Goal: Navigation & Orientation: Find specific page/section

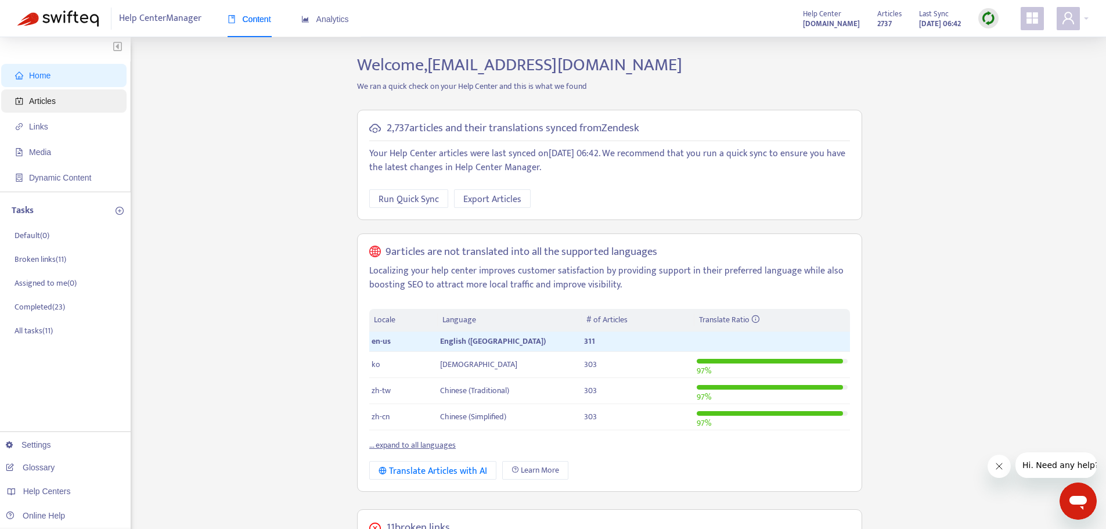
click at [46, 98] on span "Articles" at bounding box center [42, 100] width 27 height 9
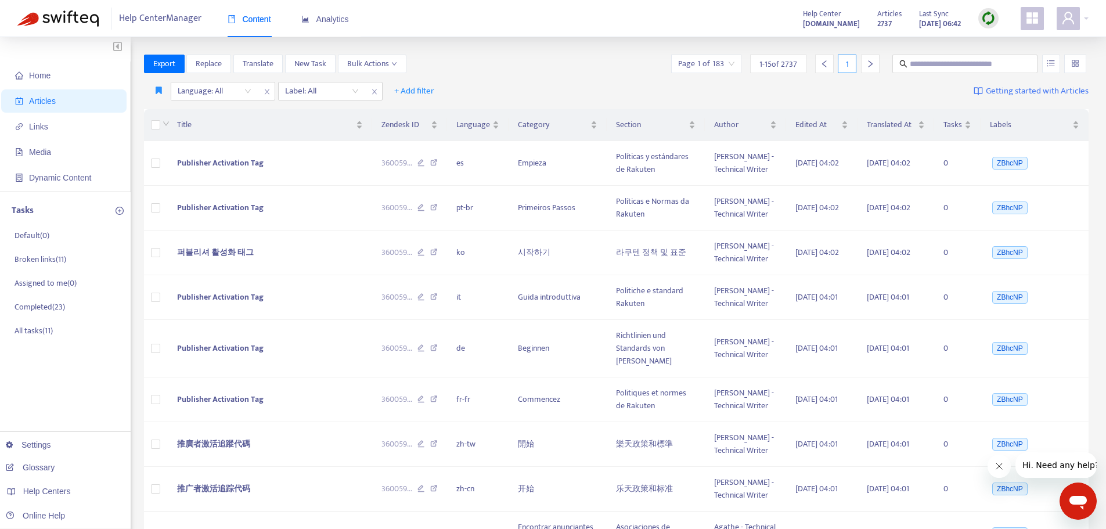
click at [990, 15] on img at bounding box center [989, 18] width 15 height 15
click at [1002, 44] on link "Quick Sync" at bounding box center [1012, 41] width 49 height 13
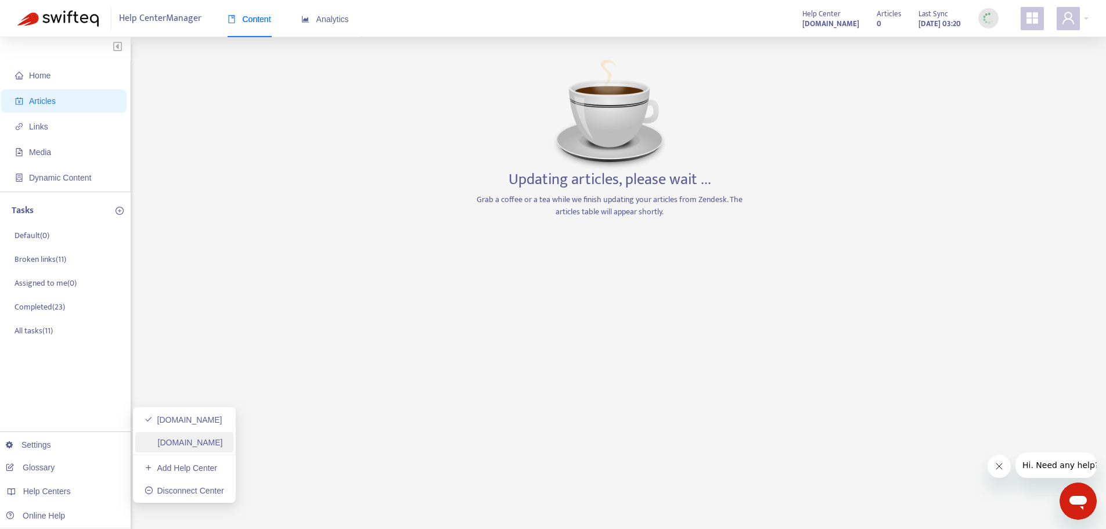
click at [186, 444] on link "[DOMAIN_NAME]" at bounding box center [184, 442] width 78 height 9
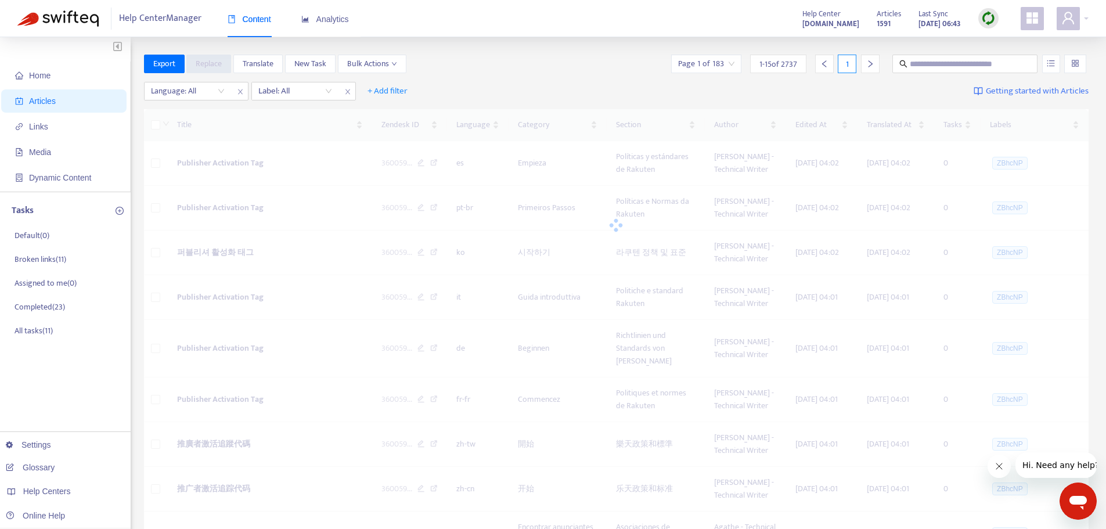
click at [979, 15] on div at bounding box center [989, 18] width 20 height 20
click at [989, 15] on img at bounding box center [989, 18] width 15 height 15
click at [991, 20] on img at bounding box center [989, 18] width 15 height 15
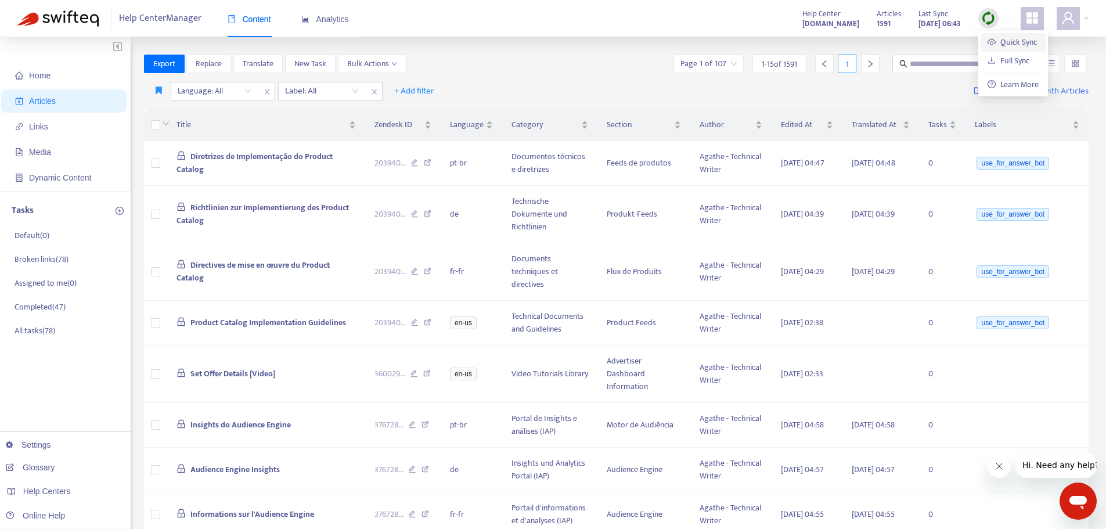
click at [992, 39] on link "Quick Sync" at bounding box center [1012, 41] width 49 height 13
